Goal: Task Accomplishment & Management: Complete application form

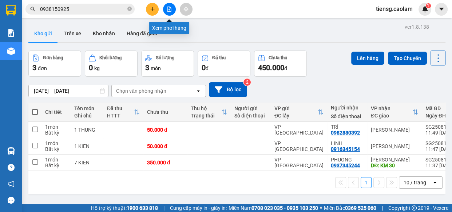
click at [172, 10] on button at bounding box center [169, 9] width 13 height 13
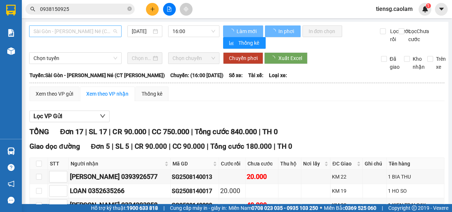
click at [95, 34] on span "Sài Gòn - [PERSON_NAME] Né (CT [PERSON_NAME])" at bounding box center [76, 31] width 84 height 11
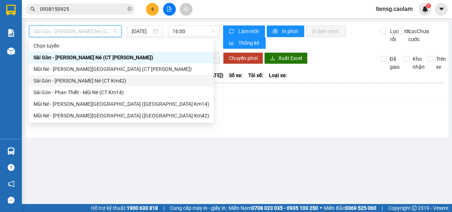
click at [102, 78] on div "Sài Gòn - [PERSON_NAME] Né (CT Km42)" at bounding box center [122, 81] width 176 height 8
type input "[DATE]"
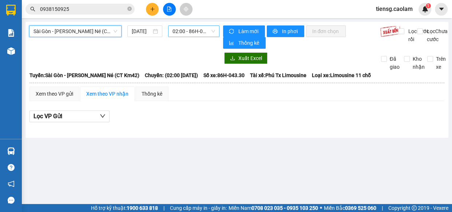
click at [193, 33] on span "02:00 - 86H-043.30" at bounding box center [194, 31] width 43 height 11
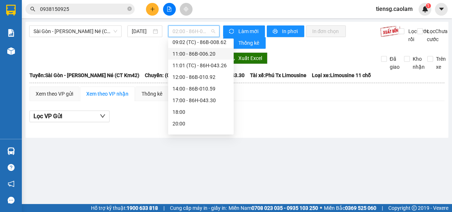
scroll to position [132, 0]
click at [187, 75] on div "12:00 - 86B-010.92" at bounding box center [201, 77] width 57 height 8
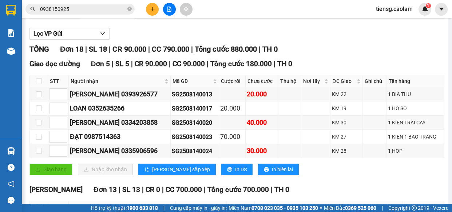
scroll to position [50, 0]
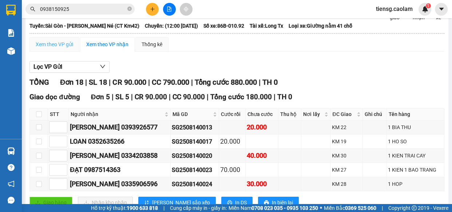
click at [56, 40] on div "Xem theo VP gửi" at bounding box center [54, 44] width 50 height 15
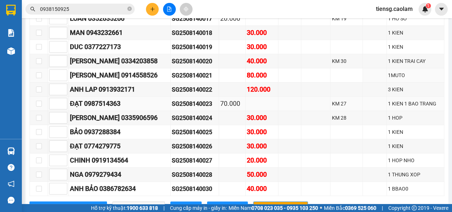
scroll to position [248, 0]
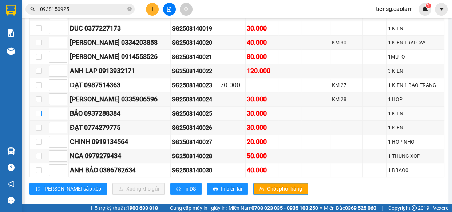
click at [39, 113] on input "checkbox" at bounding box center [39, 114] width 6 height 6
checkbox input "true"
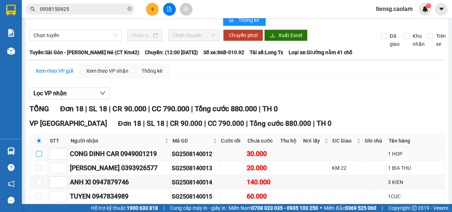
scroll to position [33, 0]
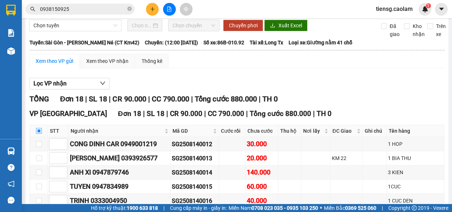
click at [40, 134] on input "checkbox" at bounding box center [39, 131] width 6 height 6
checkbox input "true"
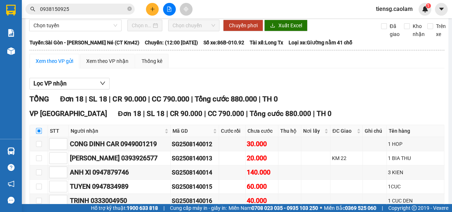
checkbox input "true"
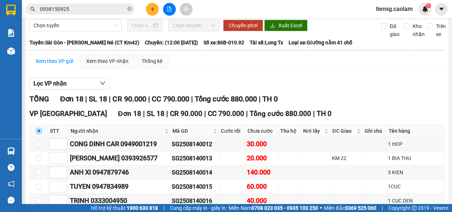
checkbox input "true"
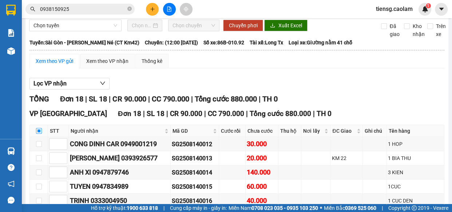
checkbox input "true"
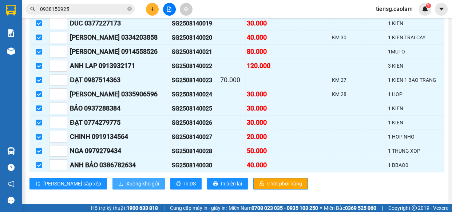
scroll to position [259, 0]
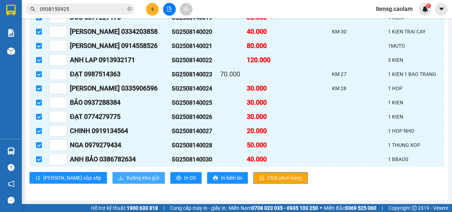
click at [126, 179] on span "Xuống kho gửi" at bounding box center [142, 178] width 33 height 8
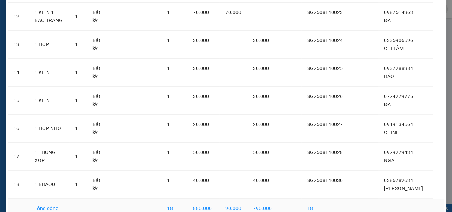
scroll to position [422, 0]
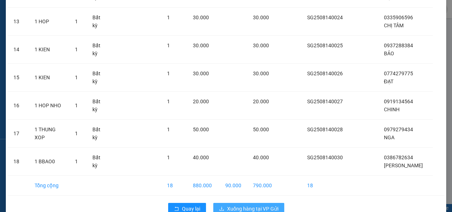
click at [237, 200] on div "Quay [PERSON_NAME] hàng tại VP Gửi" at bounding box center [226, 209] width 437 height 19
drag, startPoint x: 239, startPoint y: 193, endPoint x: 235, endPoint y: 191, distance: 4.2
click at [238, 205] on span "Xuống hàng tại VP Gửi" at bounding box center [252, 209] width 51 height 8
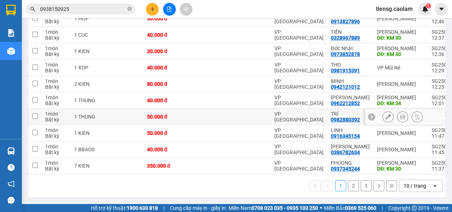
scroll to position [113, 0]
click at [411, 189] on div "10 / trang" at bounding box center [415, 185] width 23 height 7
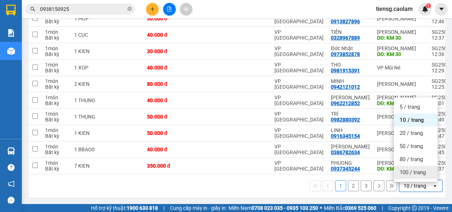
click at [410, 170] on span "100 / trang" at bounding box center [413, 172] width 26 height 7
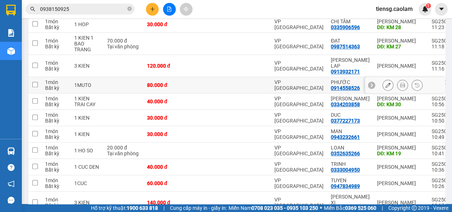
scroll to position [397, 0]
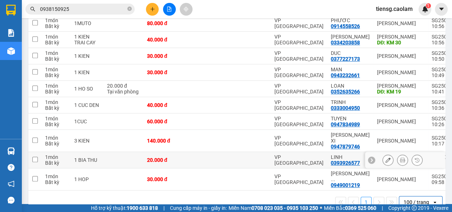
click at [135, 152] on td at bounding box center [123, 160] width 40 height 16
checkbox input "true"
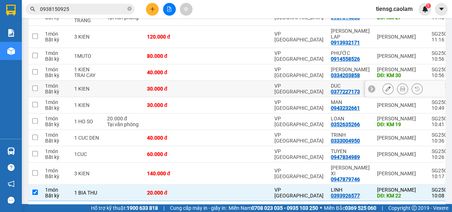
scroll to position [331, 0]
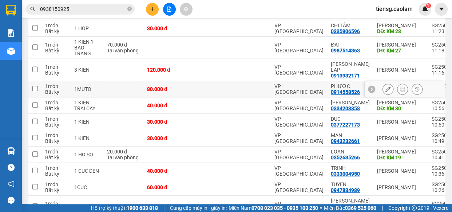
click at [99, 86] on td "1MUTO" at bounding box center [87, 89] width 33 height 16
checkbox input "true"
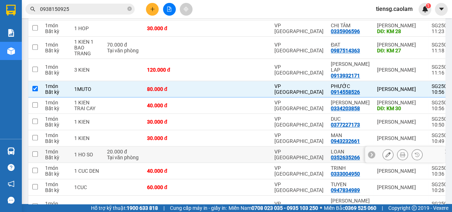
click at [156, 148] on td at bounding box center [165, 155] width 44 height 16
checkbox input "true"
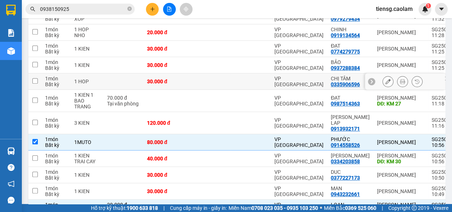
scroll to position [265, 0]
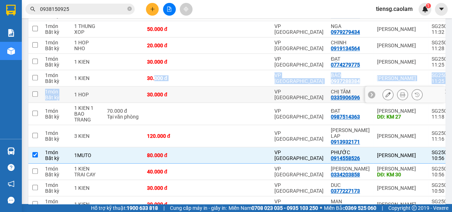
drag, startPoint x: 154, startPoint y: 79, endPoint x: 61, endPoint y: 84, distance: 93.0
click at [63, 96] on tbody "1 món Bất kỳ 1 HOP 30.000 đ VP [GEOGRAPHIC_DATA] [PERSON_NAME] 0913827896 [PERS…" at bounding box center [282, 90] width 508 height 466
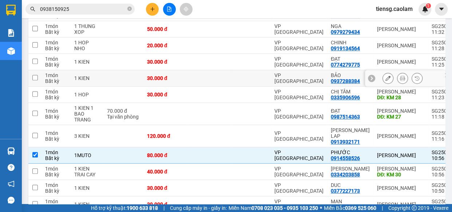
drag, startPoint x: 131, startPoint y: 77, endPoint x: 127, endPoint y: 75, distance: 3.7
click at [130, 77] on td at bounding box center [123, 78] width 40 height 16
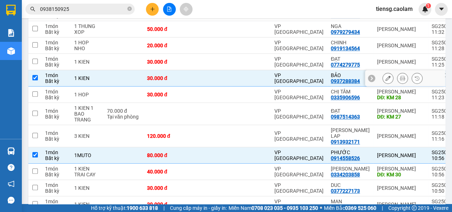
click at [115, 78] on td at bounding box center [123, 78] width 40 height 16
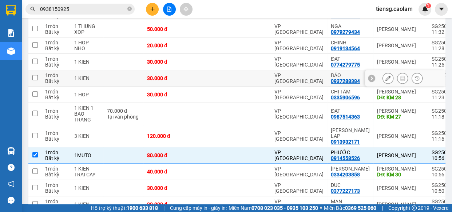
checkbox input "false"
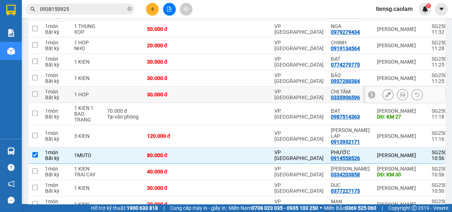
click at [172, 94] on div "30.000 đ" at bounding box center [165, 95] width 36 height 6
checkbox input "true"
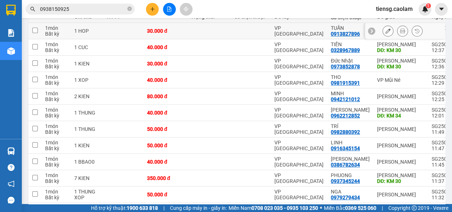
scroll to position [0, 0]
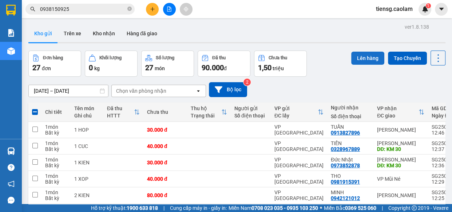
click at [366, 58] on button "Lên hàng" at bounding box center [367, 58] width 33 height 13
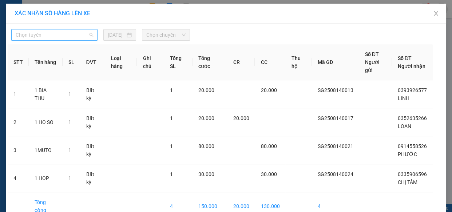
click at [66, 36] on span "Chọn tuyến" at bounding box center [55, 34] width 78 height 11
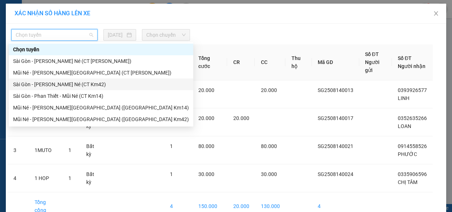
click at [94, 82] on div "Sài Gòn - [PERSON_NAME] Né (CT Km42)" at bounding box center [101, 84] width 176 height 8
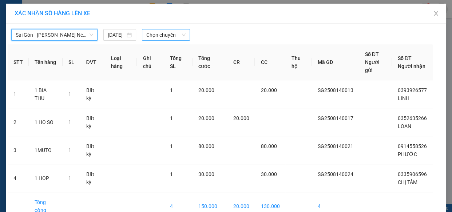
click at [173, 39] on span "Chọn chuyến" at bounding box center [165, 34] width 39 height 11
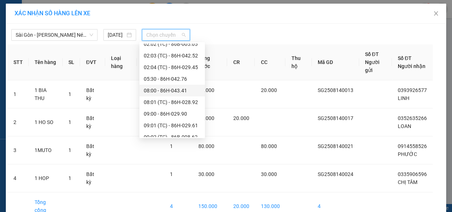
scroll to position [139, 0]
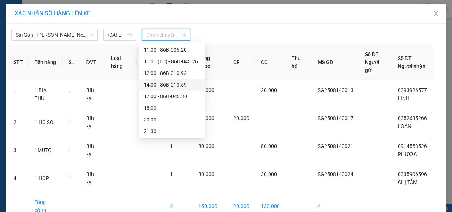
click at [167, 87] on div "14:00 - 86B-010.59" at bounding box center [172, 85] width 57 height 8
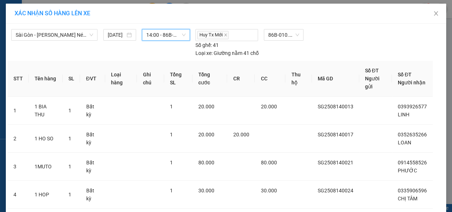
click at [162, 30] on span "14:00 - 86B-010.59" at bounding box center [165, 34] width 39 height 11
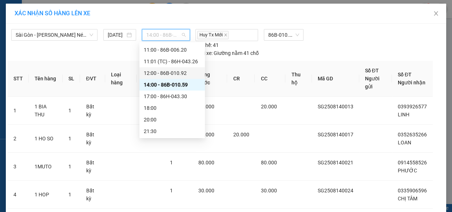
click at [172, 73] on div "12:00 - 86B-010.92" at bounding box center [172, 73] width 57 height 8
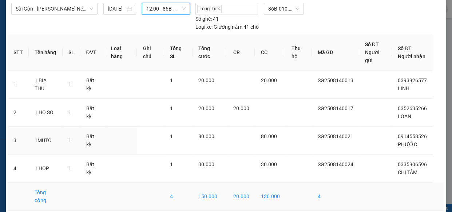
scroll to position [46, 0]
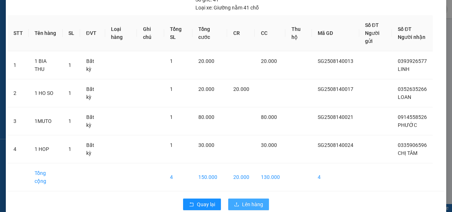
click at [236, 195] on div "Quay lại Lên hàng" at bounding box center [226, 204] width 437 height 19
click at [234, 202] on icon "upload" at bounding box center [236, 204] width 5 height 5
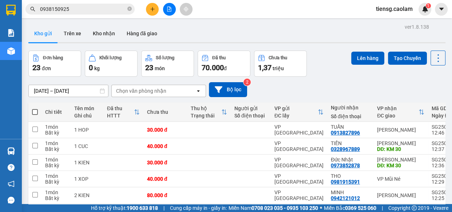
click at [106, 7] on input "0938150925" at bounding box center [83, 9] width 86 height 8
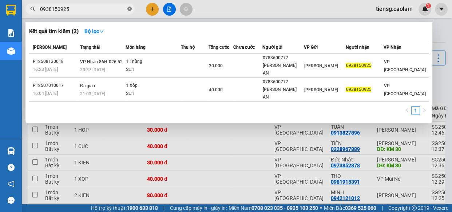
click at [127, 9] on icon "close-circle" at bounding box center [129, 9] width 4 height 4
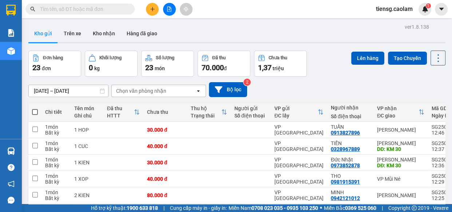
click at [111, 11] on input "text" at bounding box center [83, 9] width 86 height 8
click at [169, 11] on icon "file-add" at bounding box center [169, 9] width 5 height 5
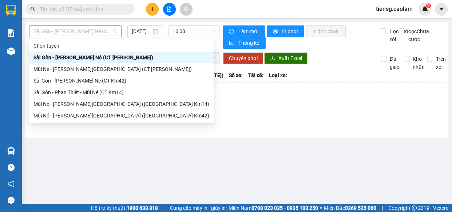
drag, startPoint x: 90, startPoint y: 27, endPoint x: 79, endPoint y: 31, distance: 10.7
click at [83, 33] on span "Sài Gòn - [PERSON_NAME] Né (CT [PERSON_NAME])" at bounding box center [76, 31] width 84 height 11
click at [104, 83] on div "Sài Gòn - [PERSON_NAME] Né (CT Km42)" at bounding box center [122, 81] width 176 height 8
type input "[DATE]"
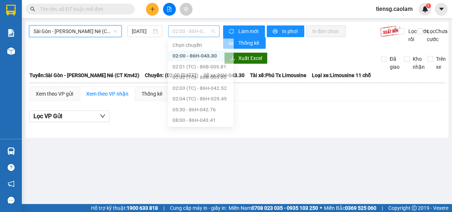
click at [205, 33] on span "02:00 - 86H-043.30" at bounding box center [194, 31] width 43 height 11
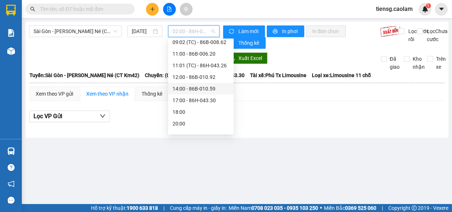
scroll to position [132, 0]
click at [183, 78] on div "12:00 - 86B-010.92" at bounding box center [201, 77] width 57 height 8
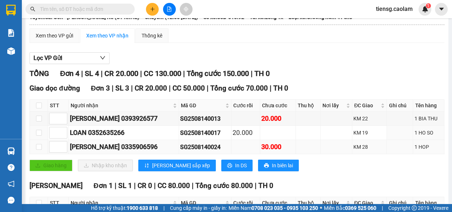
scroll to position [117, 0]
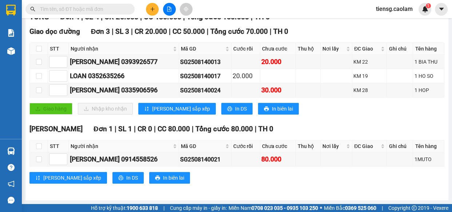
click at [107, 9] on input "text" at bounding box center [83, 9] width 86 height 8
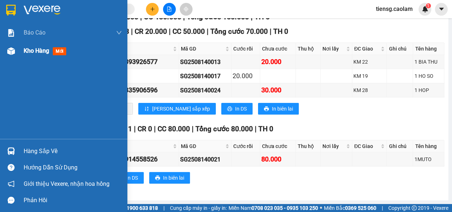
click at [11, 52] on img at bounding box center [11, 51] width 8 height 8
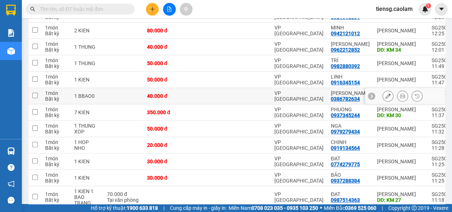
scroll to position [150, 0]
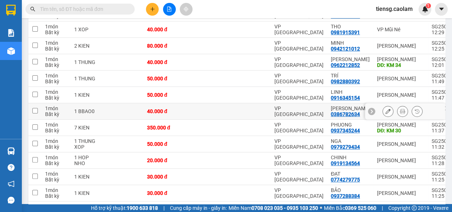
click at [146, 115] on td "40.000 đ" at bounding box center [165, 111] width 44 height 16
checkbox input "true"
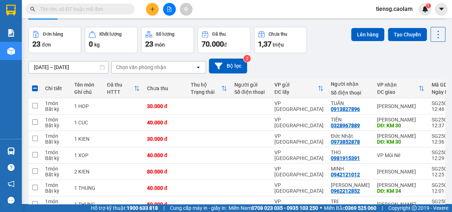
scroll to position [0, 0]
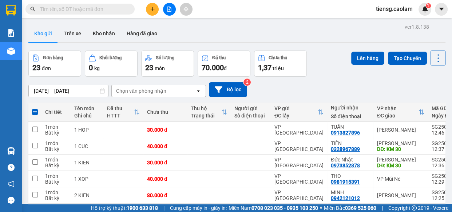
drag, startPoint x: 369, startPoint y: 60, endPoint x: 326, endPoint y: 60, distance: 42.6
click at [362, 61] on button "Lên hàng" at bounding box center [367, 58] width 33 height 13
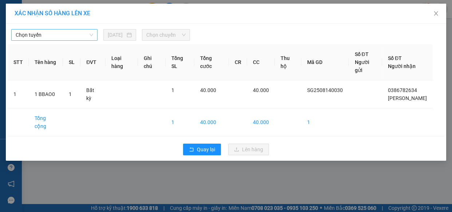
click at [51, 37] on span "Chọn tuyến" at bounding box center [55, 34] width 78 height 11
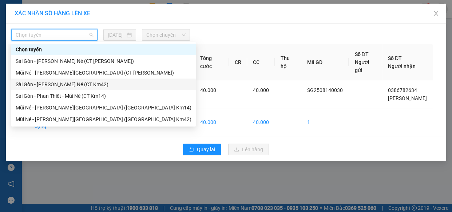
drag, startPoint x: 86, startPoint y: 83, endPoint x: 156, endPoint y: 40, distance: 82.4
click at [92, 79] on div "Sài Gòn - [PERSON_NAME] Né (CT Km42)" at bounding box center [103, 85] width 185 height 12
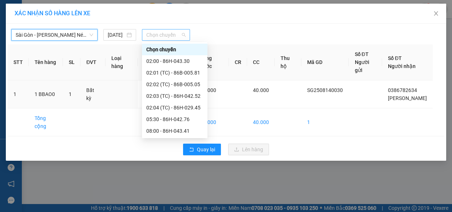
click at [174, 34] on span "Chọn chuyến" at bounding box center [165, 34] width 39 height 11
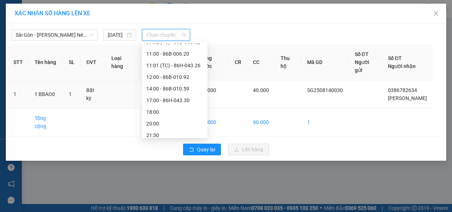
scroll to position [139, 0]
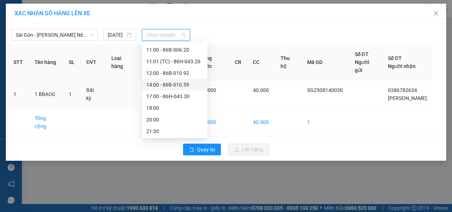
click at [169, 83] on div "14:00 - 86B-010.59" at bounding box center [174, 85] width 57 height 8
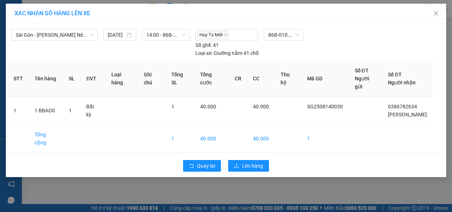
click at [163, 41] on div "Sài Gòn - [PERSON_NAME] Né (CT Km42) [DATE] 14:00 - 86B-010.59" at bounding box center [101, 43] width 181 height 28
click at [162, 36] on span "14:00 - 86B-010.59" at bounding box center [165, 34] width 39 height 11
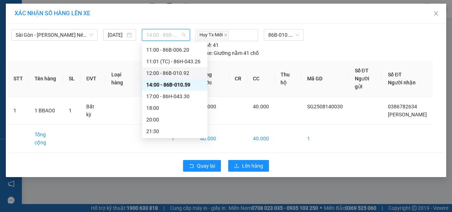
click at [169, 71] on div "12:00 - 86B-010.92" at bounding box center [174, 73] width 57 height 8
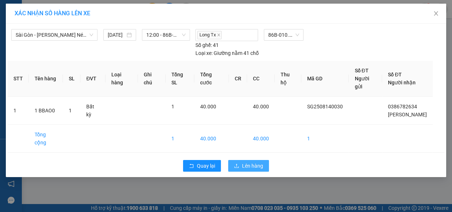
click at [238, 164] on icon "upload" at bounding box center [236, 166] width 5 height 5
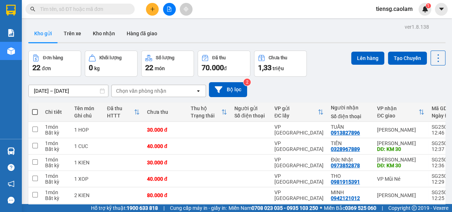
click at [36, 111] on span at bounding box center [35, 112] width 6 height 6
click at [35, 109] on input "checkbox" at bounding box center [35, 109] width 0 height 0
checkbox input "true"
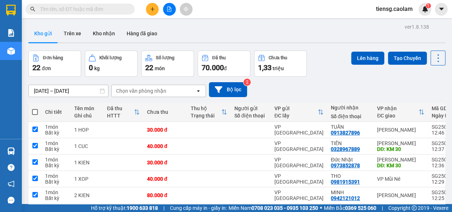
checkbox input "true"
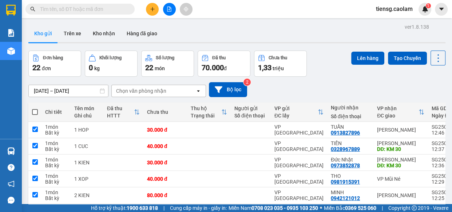
checkbox input "true"
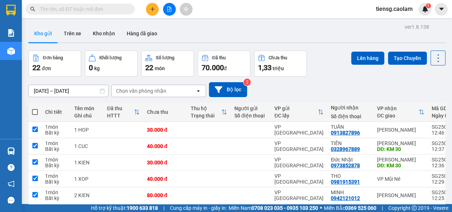
checkbox input "true"
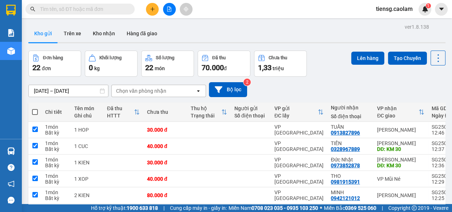
checkbox input "true"
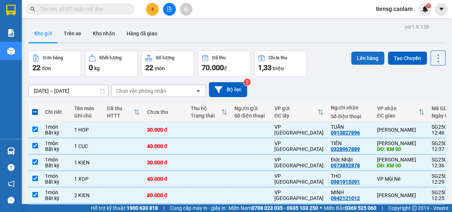
drag, startPoint x: 363, startPoint y: 58, endPoint x: 353, endPoint y: 60, distance: 9.9
click at [362, 58] on button "Lên hàng" at bounding box center [367, 58] width 33 height 13
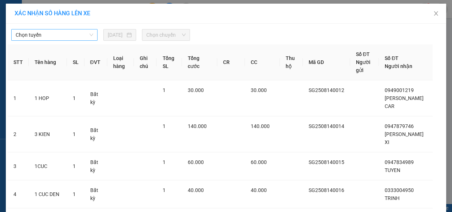
click at [63, 37] on span "Chọn tuyến" at bounding box center [55, 34] width 78 height 11
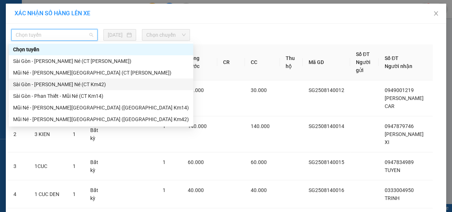
click at [80, 87] on div "Sài Gòn - [PERSON_NAME] Né (CT Km42)" at bounding box center [101, 84] width 176 height 8
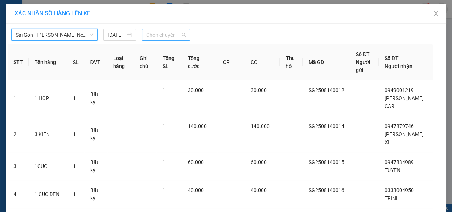
click at [174, 36] on span "Chọn chuyến" at bounding box center [165, 34] width 39 height 11
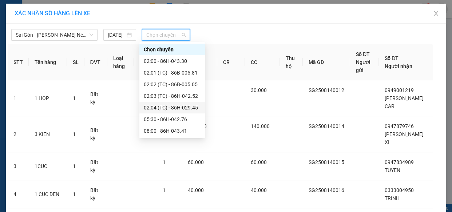
scroll to position [132, 0]
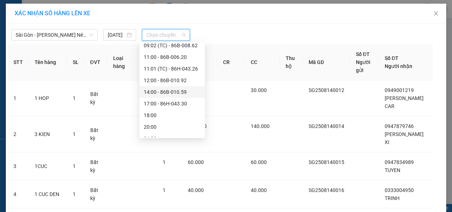
click at [162, 92] on div "14:00 - 86B-010.59" at bounding box center [172, 92] width 57 height 8
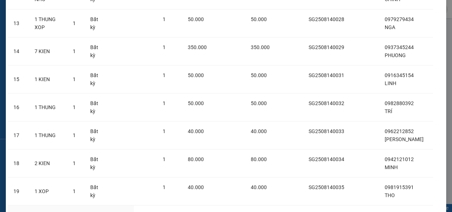
scroll to position [550, 0]
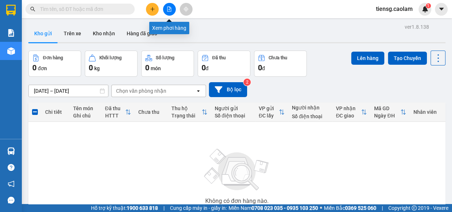
click at [172, 13] on button at bounding box center [169, 9] width 13 height 13
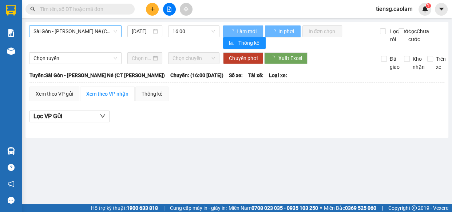
click at [87, 30] on span "Sài Gòn - [PERSON_NAME] Né (CT [PERSON_NAME])" at bounding box center [76, 31] width 84 height 11
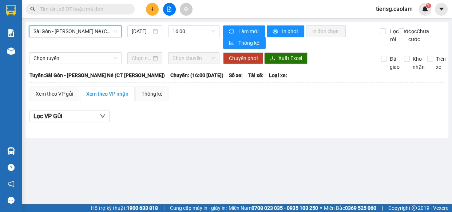
click at [95, 31] on span "Sài Gòn - [PERSON_NAME] Né (CT [PERSON_NAME])" at bounding box center [76, 31] width 84 height 11
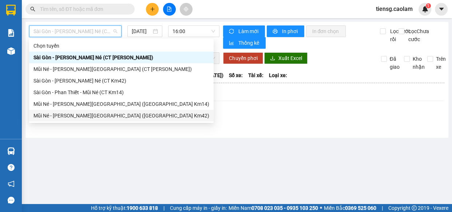
click at [106, 114] on div "Mũi Né - [PERSON_NAME][GEOGRAPHIC_DATA] ([GEOGRAPHIC_DATA] Km42)" at bounding box center [122, 116] width 176 height 8
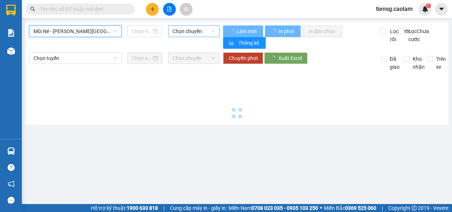
type input "[DATE]"
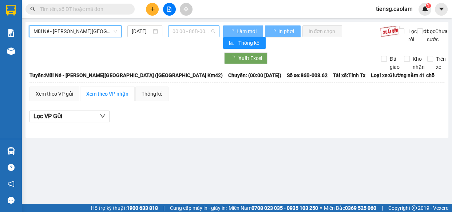
click at [208, 30] on span "00:00 - 86B-008.62" at bounding box center [194, 31] width 43 height 11
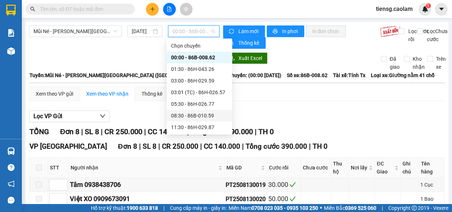
click at [183, 114] on div "08:30 - 86B-010.59" at bounding box center [199, 116] width 57 height 8
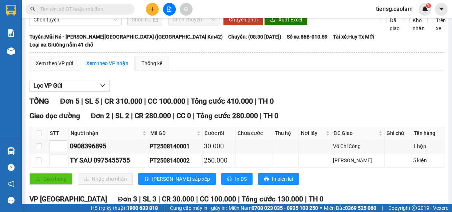
scroll to position [131, 0]
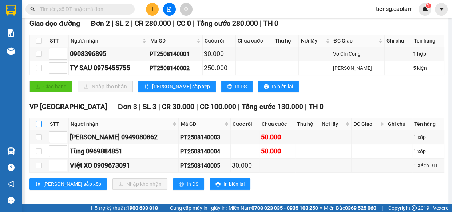
click at [38, 121] on input "checkbox" at bounding box center [39, 124] width 6 height 6
checkbox input "true"
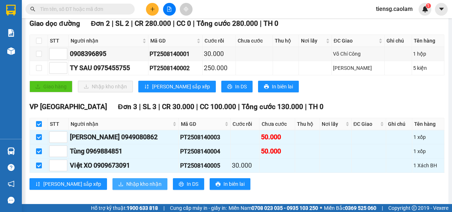
click at [126, 180] on span "Nhập kho nhận" at bounding box center [143, 184] width 35 height 8
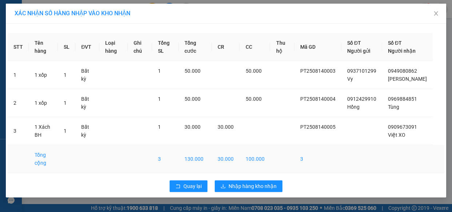
scroll to position [2, 0]
click at [257, 190] on span "Nhập hàng kho nhận" at bounding box center [253, 186] width 48 height 8
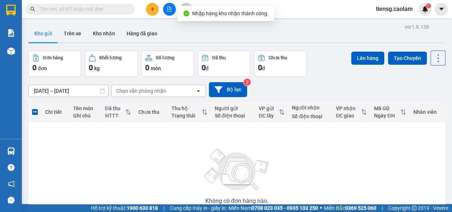
click at [110, 7] on input "text" at bounding box center [83, 9] width 86 height 8
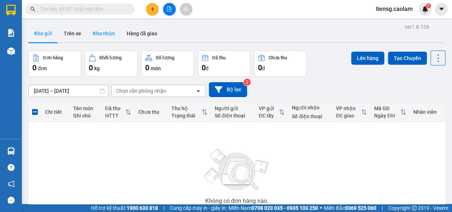
click at [102, 36] on button "Kho nhận" at bounding box center [104, 33] width 34 height 17
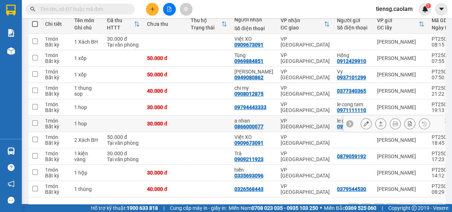
scroll to position [99, 0]
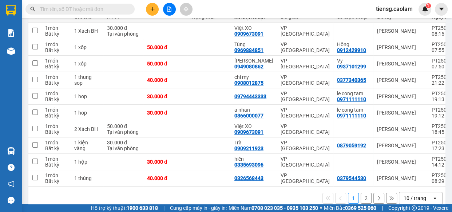
click at [106, 8] on input "text" at bounding box center [83, 9] width 86 height 8
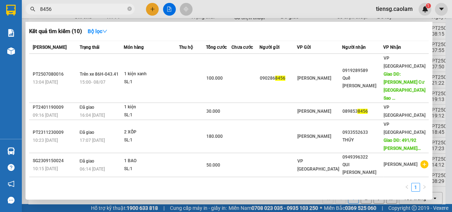
type input "8456"
drag, startPoint x: 154, startPoint y: 11, endPoint x: 101, endPoint y: 46, distance: 63.4
click at [0, 9] on div "Kết quả [PERSON_NAME] ( 10 ) Bộ lọc Mã ĐH Trạng thái Món hàng Thu hộ [PERSON_NA…" at bounding box center [0, 9] width 0 height 0
click at [131, 10] on icon "close-circle" at bounding box center [129, 9] width 4 height 4
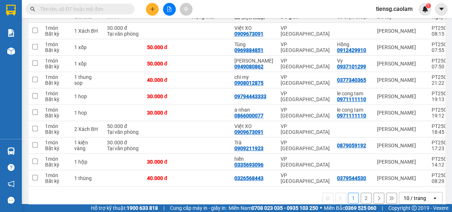
click at [111, 7] on input "text" at bounding box center [83, 9] width 86 height 8
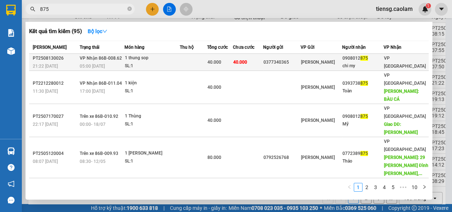
type input "875"
click at [197, 62] on td at bounding box center [193, 62] width 27 height 17
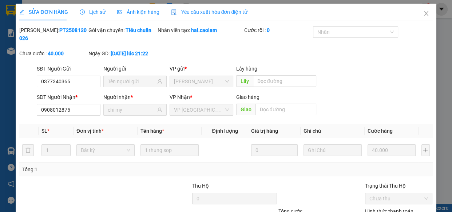
type input "0377340365"
type input "0908012875"
type input "chi my"
type input "40.000"
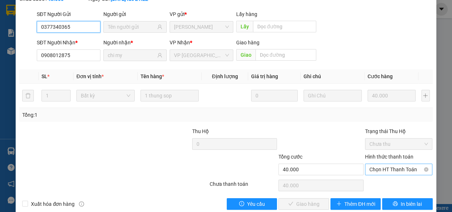
click at [386, 167] on span "Chọn HT Thanh Toán" at bounding box center [399, 169] width 59 height 11
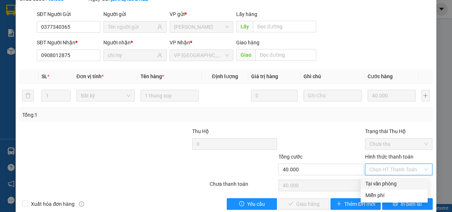
click at [379, 181] on div "Tại văn phòng" at bounding box center [394, 184] width 58 height 8
type input "0"
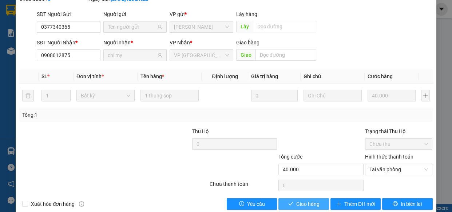
click at [296, 204] on span "Giao hàng" at bounding box center [307, 204] width 23 height 8
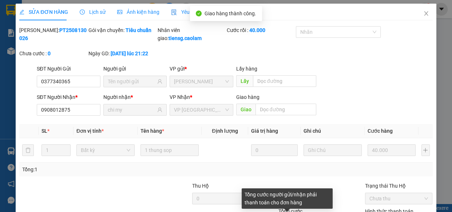
scroll to position [0, 0]
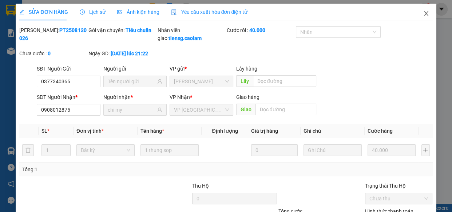
click at [424, 12] on icon "close" at bounding box center [426, 13] width 4 height 4
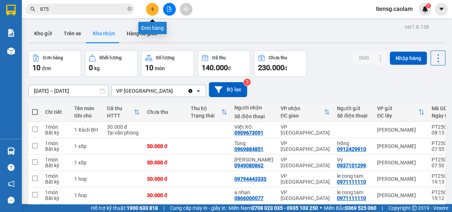
click at [155, 10] on button at bounding box center [152, 9] width 13 height 13
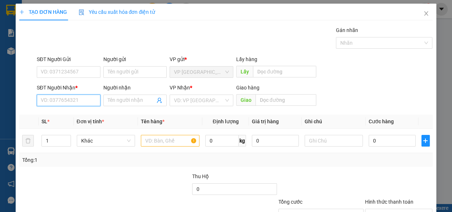
click at [67, 100] on input "SĐT Người Nhận *" at bounding box center [69, 101] width 64 height 12
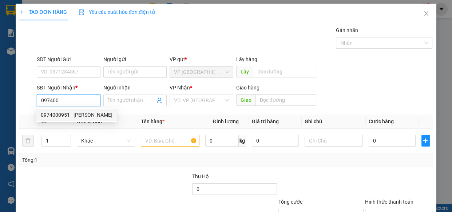
click at [74, 114] on div "0974000951 - [PERSON_NAME]" at bounding box center [77, 115] width 72 height 8
type input "0974000951"
type input "CƯỜNG"
type input "KM 37"
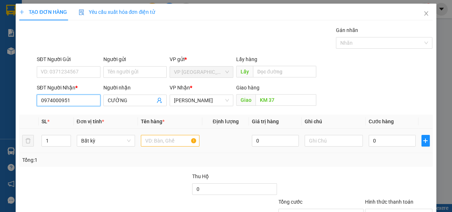
type input "0974000951"
drag, startPoint x: 162, startPoint y: 141, endPoint x: 152, endPoint y: 118, distance: 24.9
click at [159, 138] on input "text" at bounding box center [170, 141] width 59 height 12
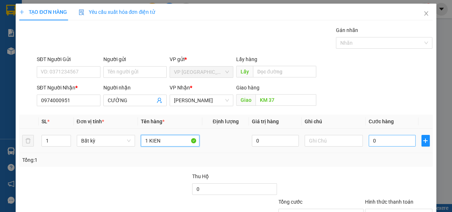
type input "1 KIEN"
click at [381, 141] on input "0" at bounding box center [392, 141] width 47 height 12
type input "5"
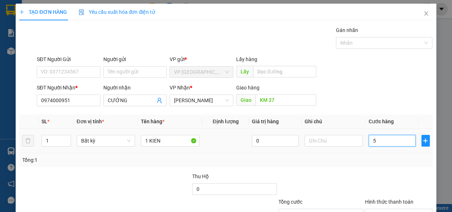
type input "59"
type input "5"
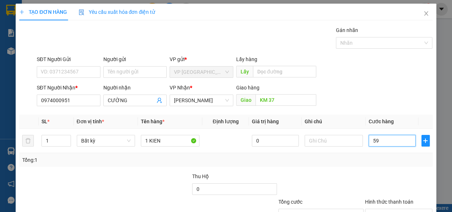
type input "5"
type input "53"
type input "530"
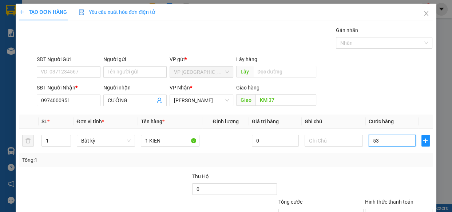
type input "530"
type input "5.300"
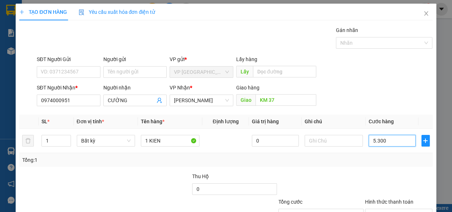
type input "53.000"
type input "530.000"
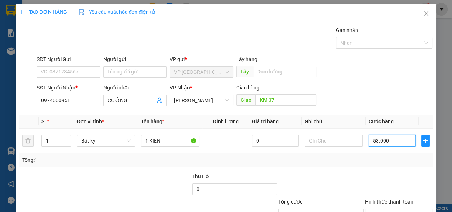
type input "530.000"
drag, startPoint x: 393, startPoint y: 142, endPoint x: 270, endPoint y: 163, distance: 124.8
click at [296, 166] on div "SL * Đơn vị tính * Tên hàng * Định [PERSON_NAME] trị hàng Ghi [PERSON_NAME] hàn…" at bounding box center [225, 141] width 413 height 52
type input "0"
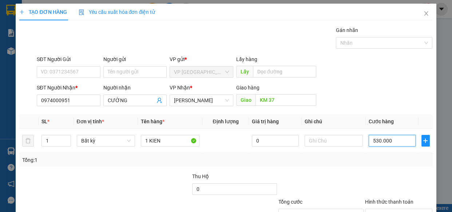
type input "0"
type input "03"
type input "3"
type input "030"
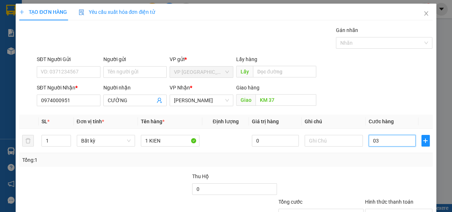
type input "30"
type input "0.300"
type input "300"
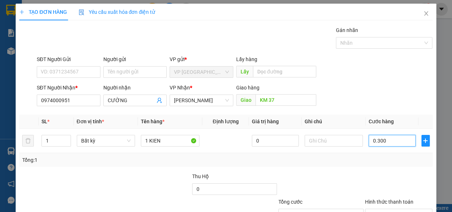
type input "03.000"
type input "3.000"
type input "030.000"
type input "30.000"
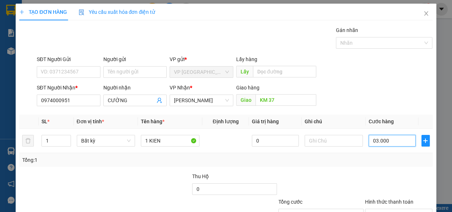
type input "30.000"
click at [367, 157] on div "Tổng: 1" at bounding box center [226, 160] width 408 height 8
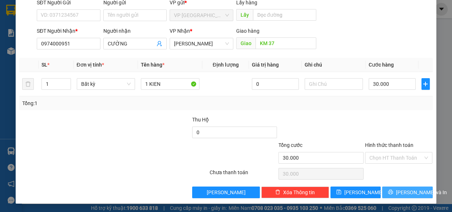
click at [392, 187] on button "[PERSON_NAME] và In" at bounding box center [407, 193] width 50 height 12
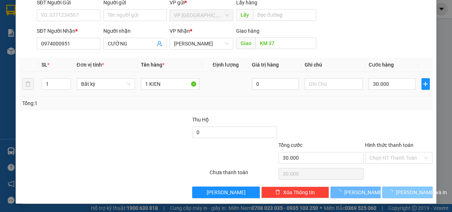
scroll to position [16, 0]
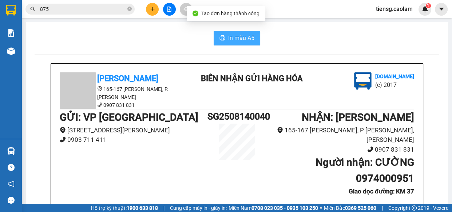
click at [235, 40] on span "In mẫu A5" at bounding box center [241, 38] width 26 height 9
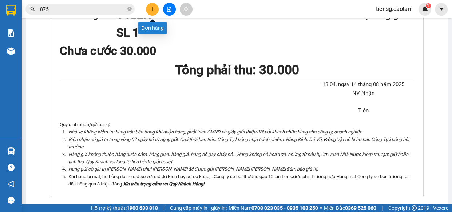
click at [149, 10] on button at bounding box center [152, 9] width 13 height 13
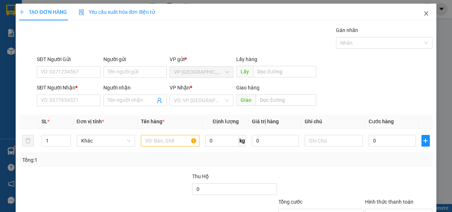
click at [424, 15] on icon "close" at bounding box center [427, 14] width 6 height 6
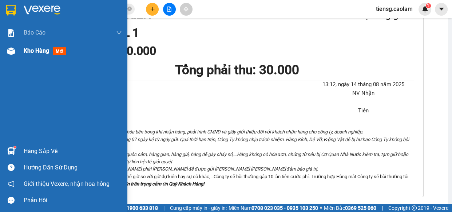
click at [39, 49] on span "Kho hàng" at bounding box center [36, 50] width 25 height 7
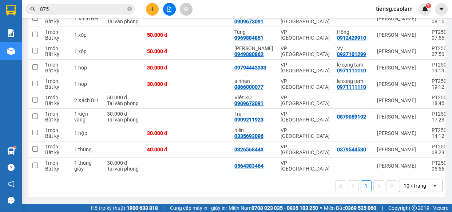
drag, startPoint x: 41, startPoint y: 33, endPoint x: 128, endPoint y: 97, distance: 108.6
click at [128, 97] on div "ver 1.8.138 Kho gửi Trên xe [PERSON_NAME] Hàng đã [PERSON_NAME] hàng 10 đơn [PE…" at bounding box center [236, 55] width 423 height 290
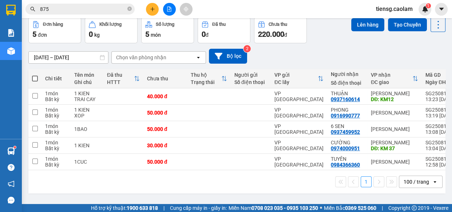
click at [34, 80] on span at bounding box center [35, 79] width 6 height 6
click at [35, 75] on input "checkbox" at bounding box center [35, 75] width 0 height 0
checkbox input "true"
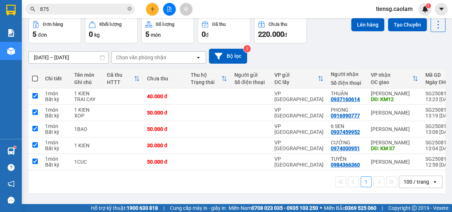
checkbox input "true"
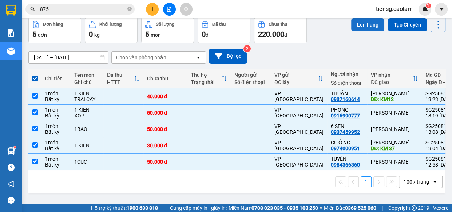
click at [364, 31] on button "Lên hàng" at bounding box center [367, 24] width 33 height 13
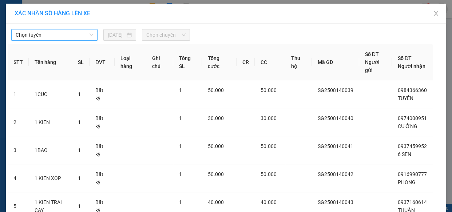
click at [52, 36] on span "Chọn tuyến" at bounding box center [55, 34] width 78 height 11
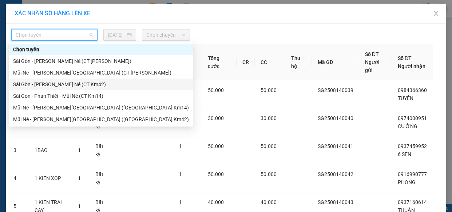
drag, startPoint x: 88, startPoint y: 83, endPoint x: 132, endPoint y: 54, distance: 52.8
click at [88, 83] on div "Sài Gòn - [PERSON_NAME] Né (CT Km42)" at bounding box center [101, 84] width 176 height 8
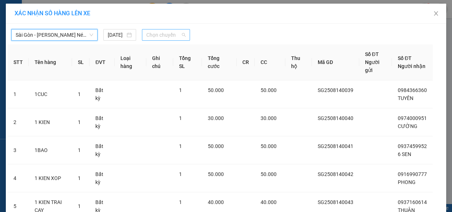
click at [162, 34] on span "Chọn chuyến" at bounding box center [165, 34] width 39 height 11
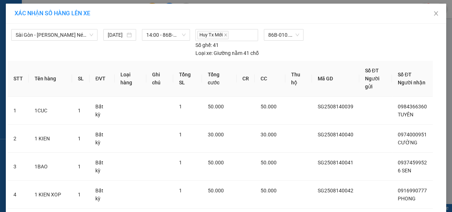
drag, startPoint x: 244, startPoint y: 200, endPoint x: 234, endPoint y: 189, distance: 13.9
click at [434, 12] on icon "close" at bounding box center [436, 13] width 4 height 4
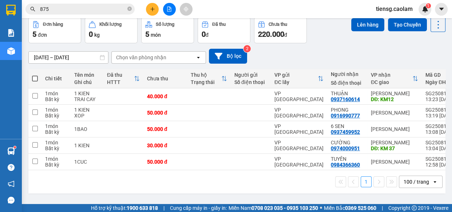
click at [101, 9] on button "Kho nhận" at bounding box center [104, -1] width 34 height 17
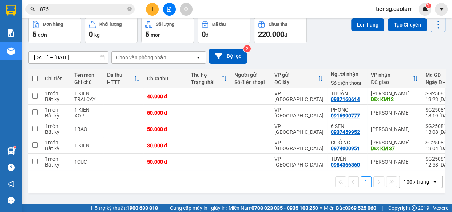
click at [34, 82] on span at bounding box center [35, 79] width 6 height 6
click at [35, 75] on input "checkbox" at bounding box center [35, 75] width 0 height 0
checkbox input "true"
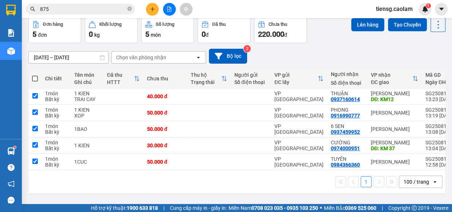
checkbox input "true"
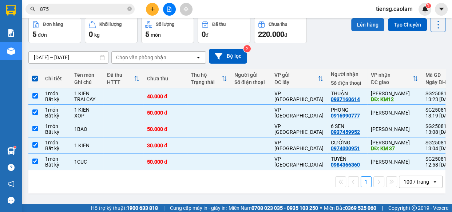
click at [363, 25] on button "Lên hàng" at bounding box center [367, 24] width 33 height 13
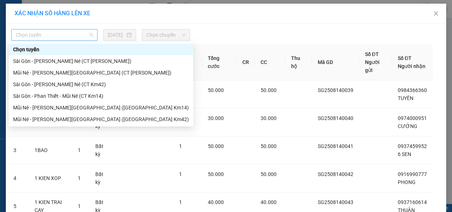
click at [39, 36] on span "Chọn tuyến" at bounding box center [55, 34] width 78 height 11
click at [88, 85] on div "Sài Gòn - [PERSON_NAME] Né (CT Km42)" at bounding box center [101, 84] width 176 height 8
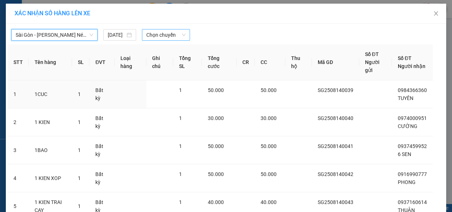
click at [160, 35] on span "Chọn chuyến" at bounding box center [165, 34] width 39 height 11
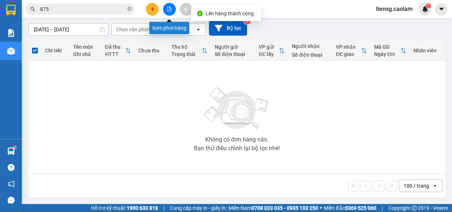
click at [171, 11] on icon "file-add" at bounding box center [170, 9] width 4 height 5
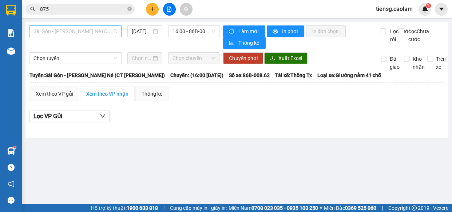
click at [83, 32] on span "Sài Gòn - [PERSON_NAME] Né (CT [PERSON_NAME])" at bounding box center [76, 31] width 84 height 11
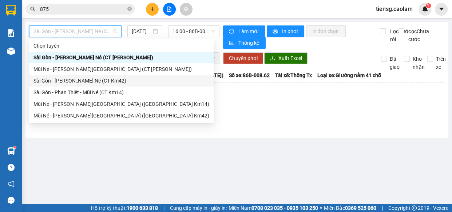
click at [95, 82] on div "Sài Gòn - [PERSON_NAME] Né (CT Km42)" at bounding box center [122, 81] width 176 height 8
type input "[DATE]"
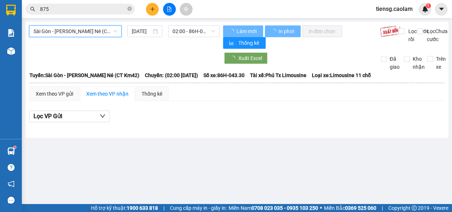
click at [198, 34] on span "02:00 - 86H-043.30" at bounding box center [194, 31] width 43 height 11
